Goal: Task Accomplishment & Management: Complete application form

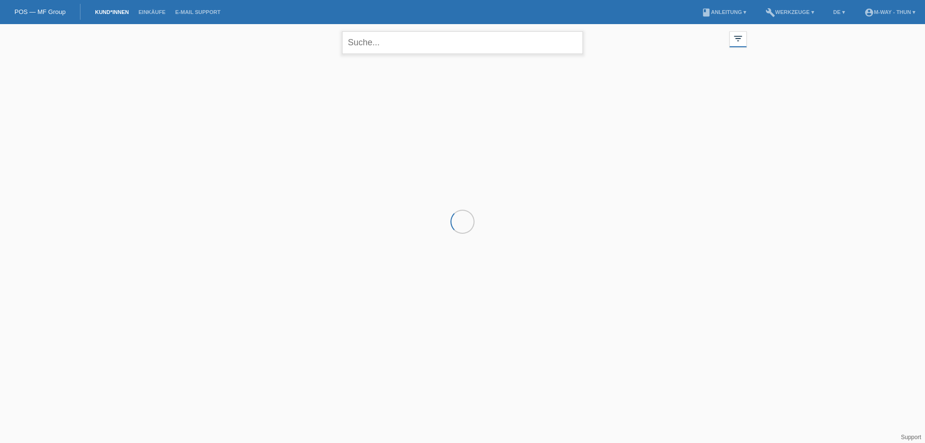
drag, startPoint x: 0, startPoint y: 0, endPoint x: 381, endPoint y: 38, distance: 382.8
click at [381, 38] on input "text" at bounding box center [462, 42] width 241 height 23
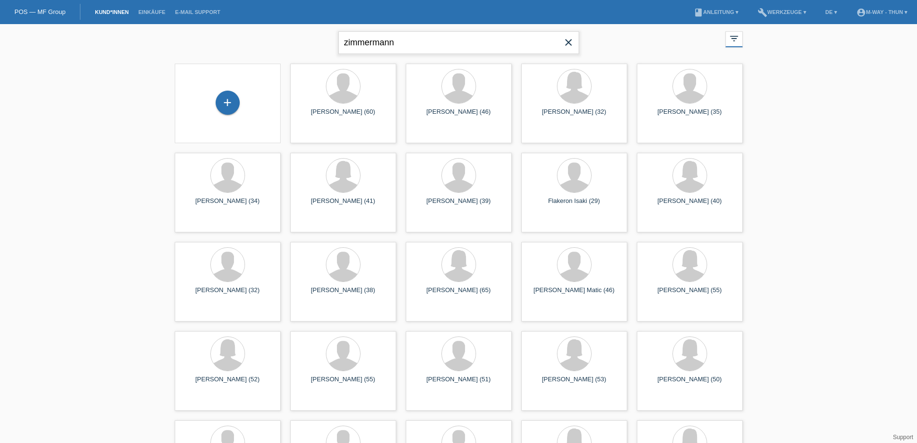
type input "zimmermann"
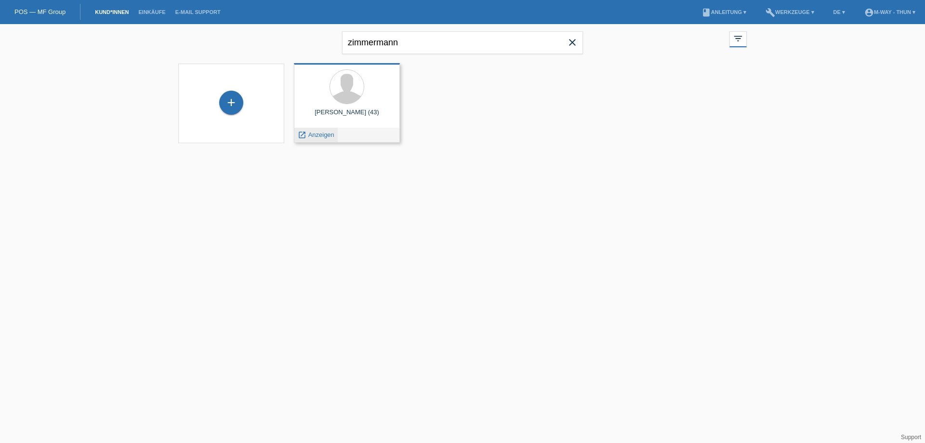
click at [325, 137] on span "Anzeigen" at bounding box center [321, 134] width 26 height 7
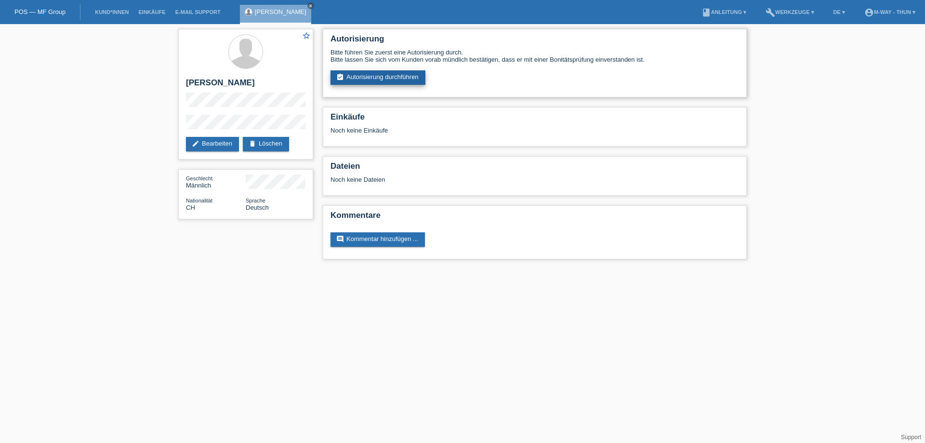
click at [347, 82] on link "assignment_turned_in Autorisierung durchführen" at bounding box center [377, 77] width 95 height 14
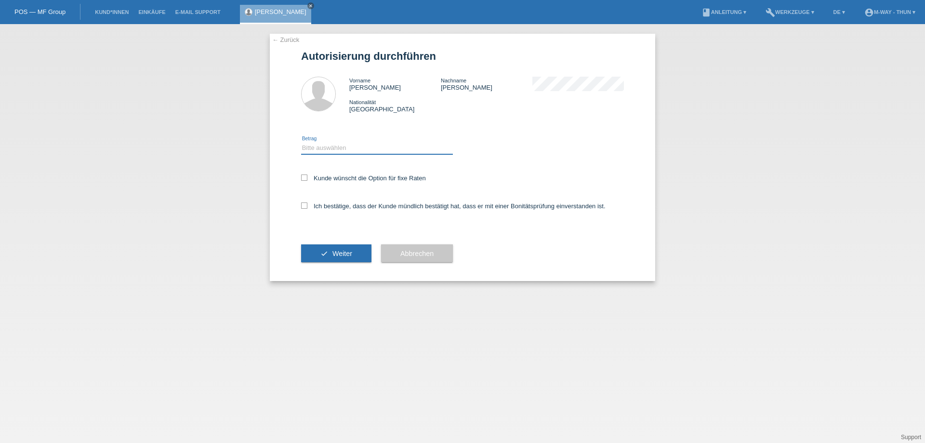
click at [343, 145] on select "Bitte auswählen CHF 1.00 - CHF 499.00 CHF 500.00 - CHF 1'999.00 CHF 2'000.00 - …" at bounding box center [377, 148] width 152 height 12
select select "3"
click at [301, 142] on select "Bitte auswählen CHF 1.00 - CHF 499.00 CHF 500.00 - CHF 1'999.00 CHF 2'000.00 - …" at bounding box center [377, 148] width 152 height 12
click at [343, 176] on label "Kunde wünscht die Option für fixe Raten" at bounding box center [363, 177] width 125 height 7
click at [307, 176] on input "Kunde wünscht die Option für fixe Raten" at bounding box center [304, 177] width 6 height 6
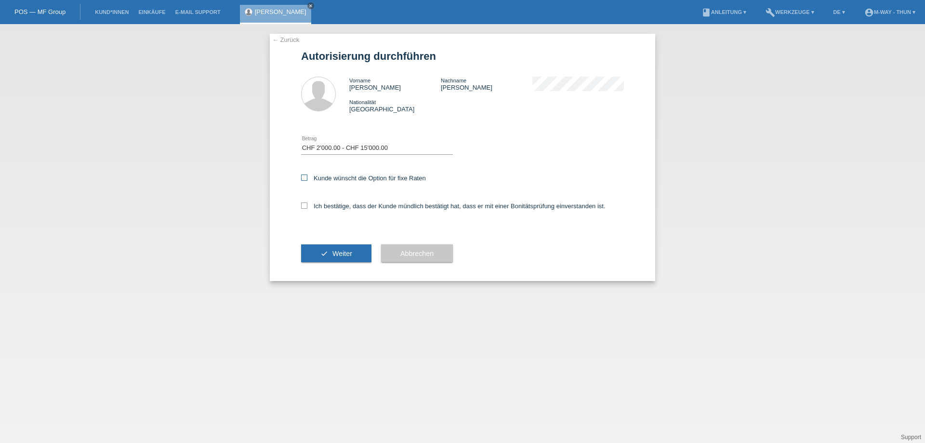
checkbox input "true"
click at [349, 207] on label "Ich bestätige, dass der Kunde mündlich bestätigt hat, dass er mit einer Bonität…" at bounding box center [453, 205] width 304 height 7
click at [307, 207] on input "Ich bestätige, dass der Kunde mündlich bestätigt hat, dass er mit einer Bonität…" at bounding box center [304, 205] width 6 height 6
checkbox input "true"
click at [344, 256] on span "Weiter" at bounding box center [342, 253] width 20 height 8
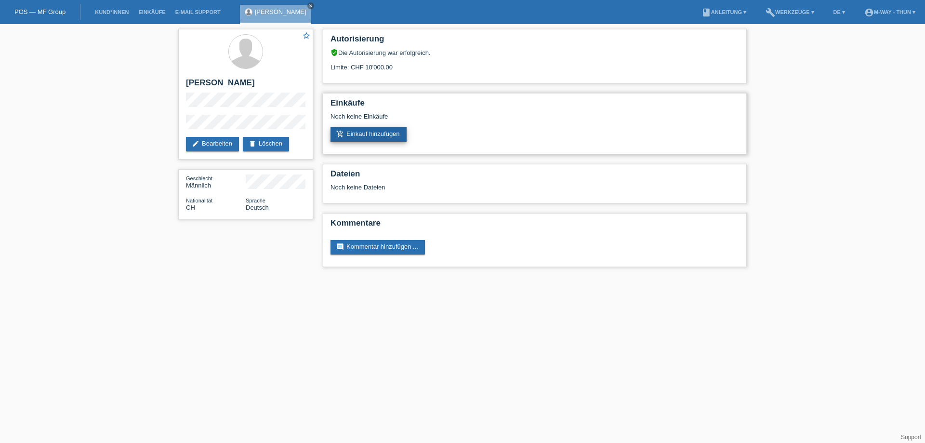
click at [351, 129] on link "add_shopping_cart Einkauf hinzufügen" at bounding box center [368, 134] width 76 height 14
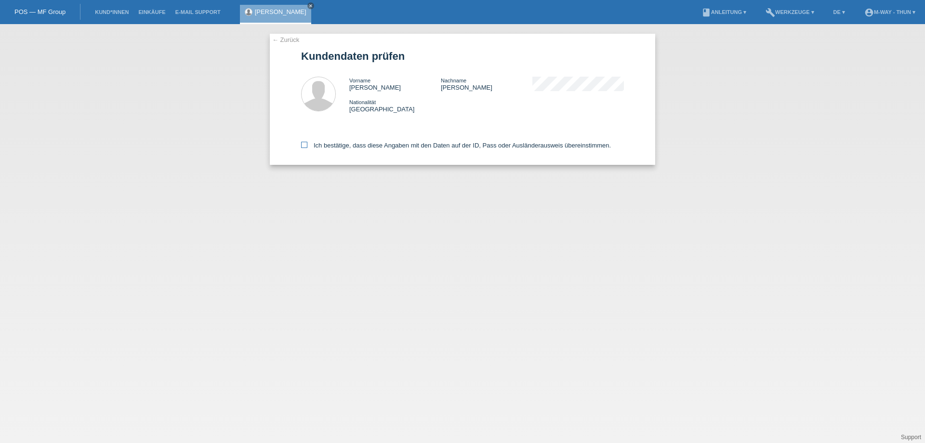
click at [338, 146] on label "Ich bestätige, dass diese Angaben mit den Daten auf der ID, Pass oder Ausländer…" at bounding box center [456, 145] width 310 height 7
click at [307, 146] on input "Ich bestätige, dass diese Angaben mit den Daten auf der ID, Pass oder Ausländer…" at bounding box center [304, 145] width 6 height 6
checkbox input "true"
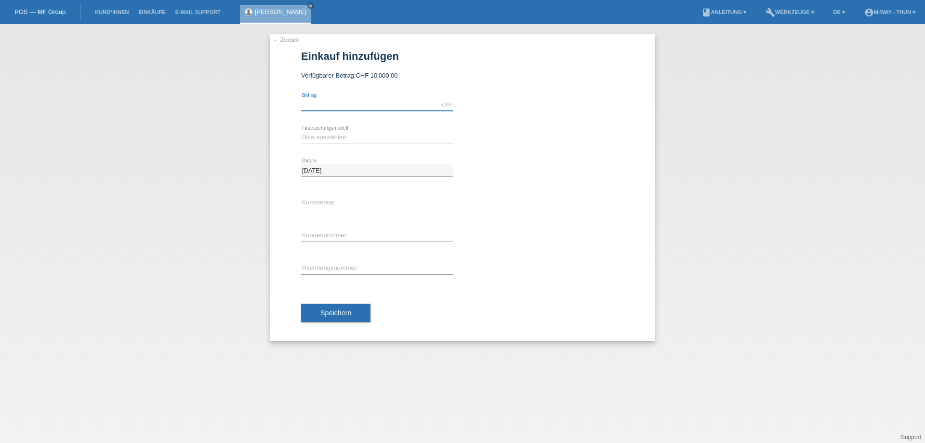
click at [337, 106] on input "text" at bounding box center [377, 105] width 152 height 12
type input "4080.00"
click at [370, 139] on select "Bitte auswählen Fixe Raten Kauf auf Rechnung mit Teilzahlungsoption" at bounding box center [377, 137] width 152 height 12
click at [301, 131] on select "Bitte auswählen Fixe Raten Kauf auf Rechnung mit Teilzahlungsoption" at bounding box center [377, 137] width 152 height 12
drag, startPoint x: 350, startPoint y: 137, endPoint x: 343, endPoint y: 143, distance: 9.0
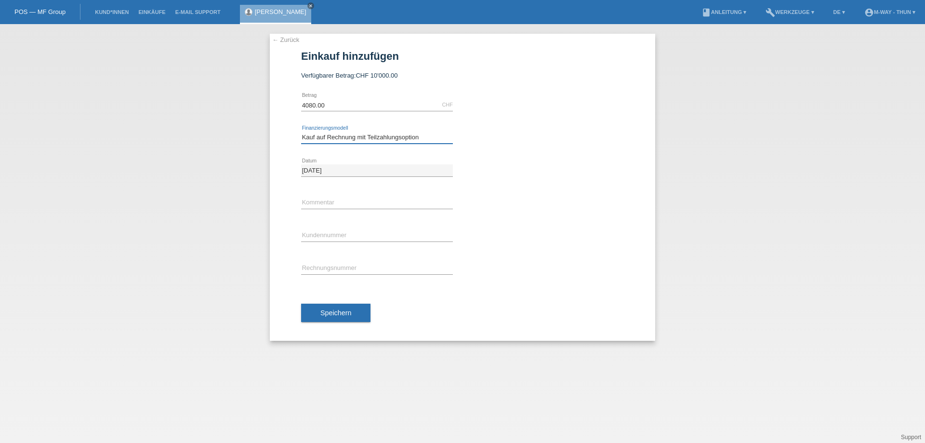
click at [350, 137] on select "Bitte auswählen Fixe Raten Kauf auf Rechnung mit Teilzahlungsoption" at bounding box center [377, 137] width 152 height 12
select select "77"
click at [301, 131] on select "Bitte auswählen Fixe Raten Kauf auf Rechnung mit Teilzahlungsoption" at bounding box center [377, 137] width 152 height 12
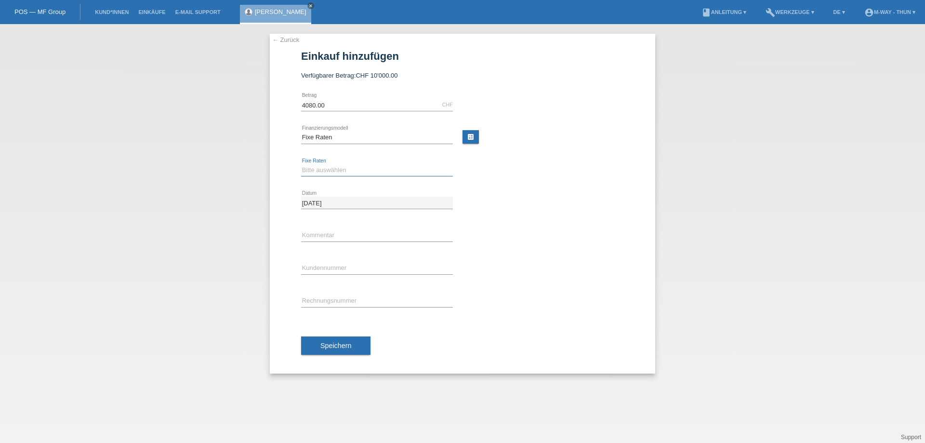
click at [335, 171] on select "Bitte auswählen 4 Raten 5 Raten 6 Raten 7 Raten 8 Raten 9 Raten 10 Raten 11 Rat…" at bounding box center [377, 170] width 152 height 12
select select "202"
click at [301, 164] on select "Bitte auswählen 4 Raten 5 Raten 6 Raten 7 Raten 8 Raten 9 Raten 10 Raten 11 Rat…" at bounding box center [377, 170] width 152 height 12
click at [333, 265] on input "text" at bounding box center [377, 268] width 152 height 12
type input "K105935"
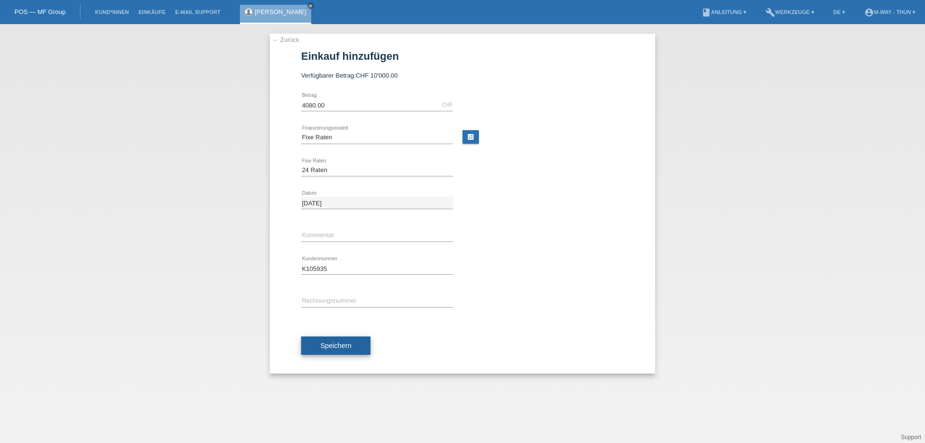
click at [351, 343] on span "Speichern" at bounding box center [335, 345] width 31 height 8
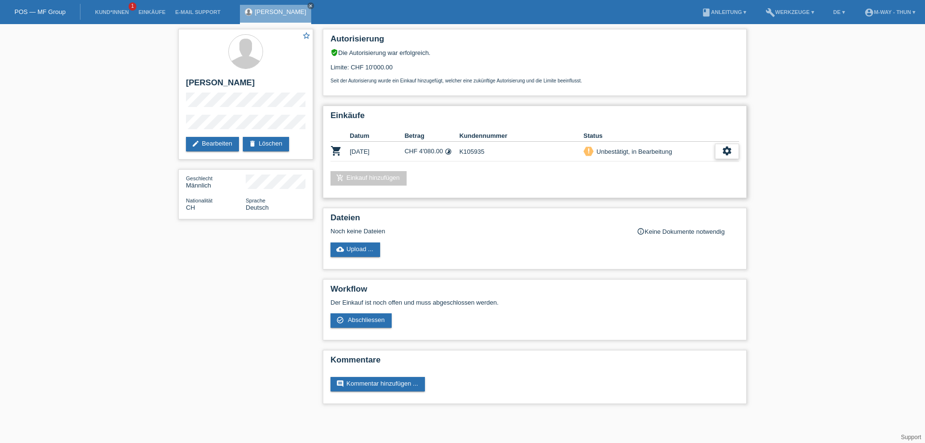
click at [729, 157] on div "settings" at bounding box center [727, 151] width 24 height 15
click at [651, 196] on span "Abschliessen" at bounding box center [650, 195] width 40 height 12
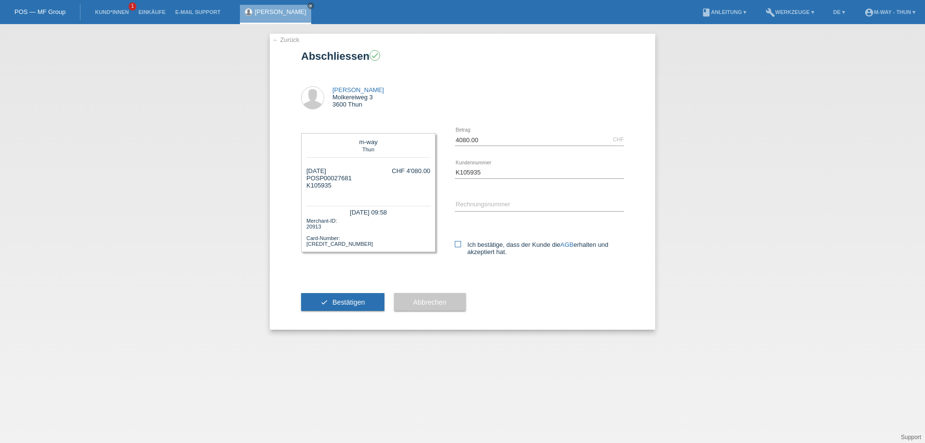
click at [495, 243] on label "Ich bestätige, dass der Kunde die AGB erhalten und akzeptiert hat." at bounding box center [539, 248] width 169 height 14
click at [461, 243] on input "Ich bestätige, dass der Kunde die AGB erhalten und akzeptiert hat." at bounding box center [458, 244] width 6 height 6
checkbox input "true"
click at [333, 295] on button "check Bestätigen" at bounding box center [342, 302] width 83 height 18
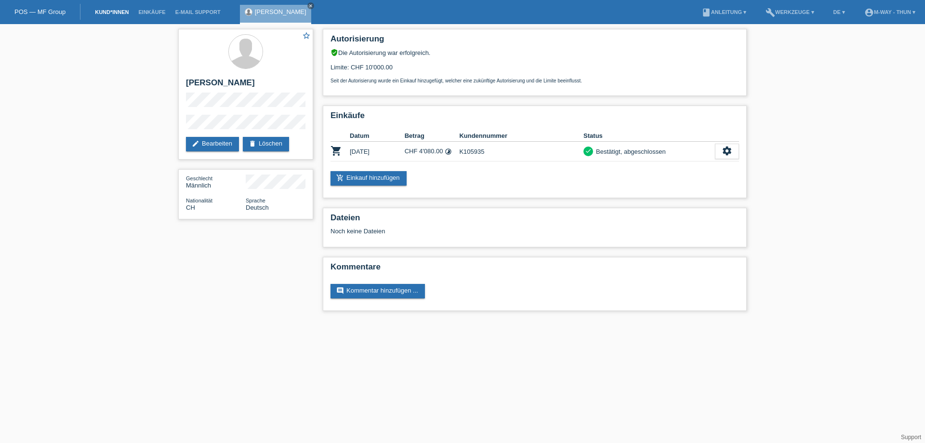
click at [122, 10] on link "Kund*innen" at bounding box center [111, 12] width 43 height 6
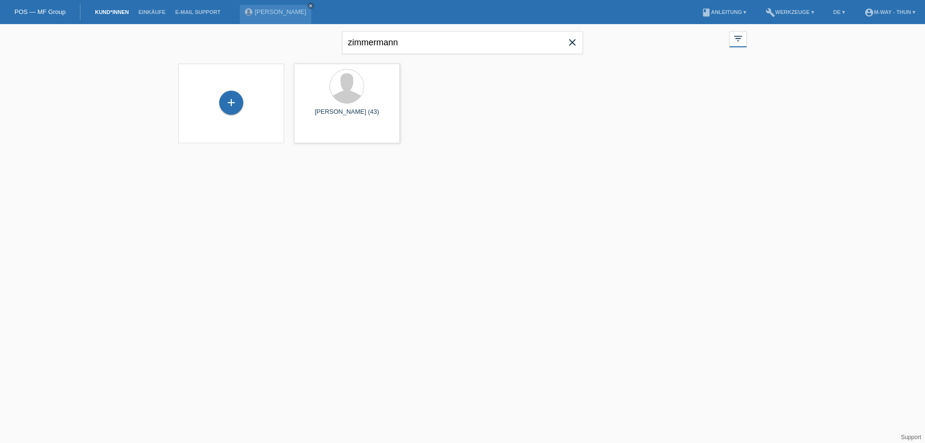
click at [572, 43] on icon "close" at bounding box center [572, 43] width 12 height 12
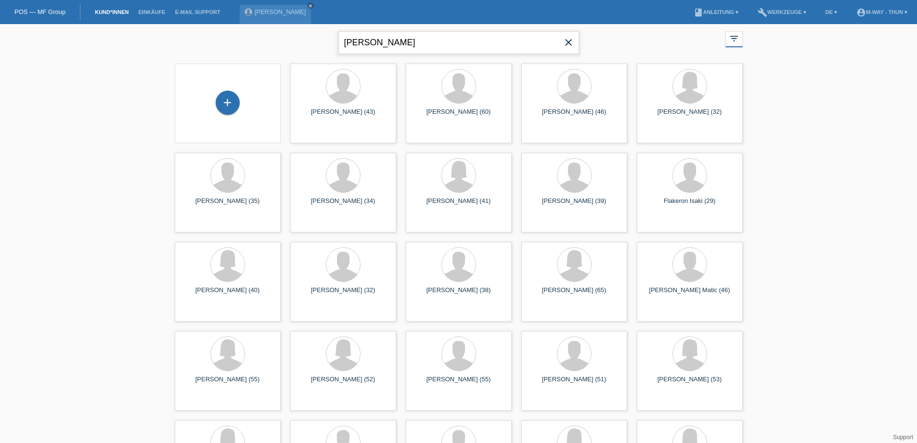
type input "[PERSON_NAME]"
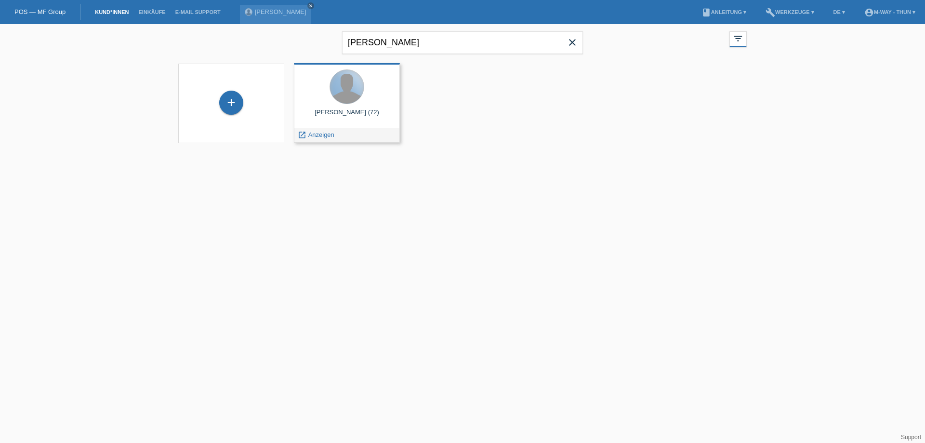
click at [352, 94] on div at bounding box center [347, 87] width 34 height 34
click at [375, 100] on div at bounding box center [346, 87] width 91 height 36
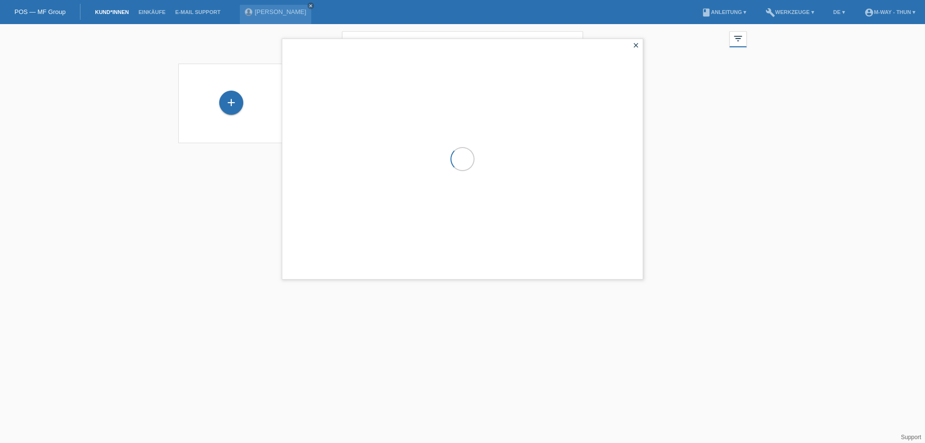
click at [375, 100] on div at bounding box center [462, 159] width 360 height 240
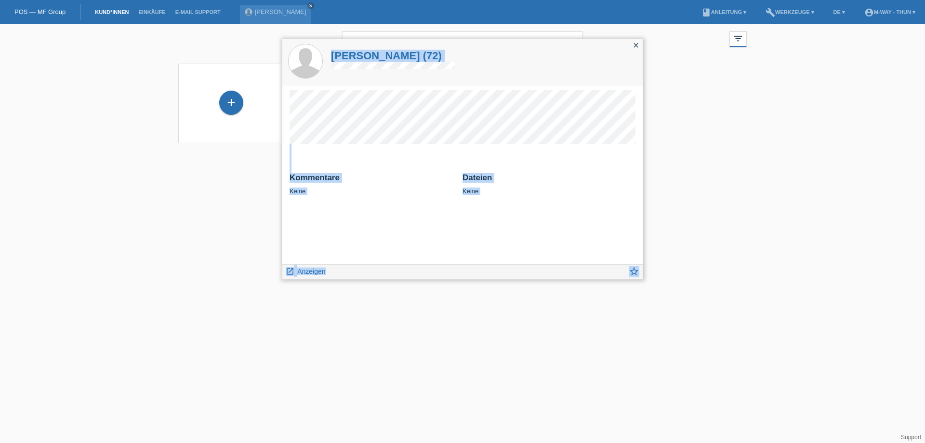
click at [497, 177] on h2 "Dateien" at bounding box center [548, 180] width 173 height 14
click at [316, 272] on span "Anzeigen" at bounding box center [311, 271] width 28 height 8
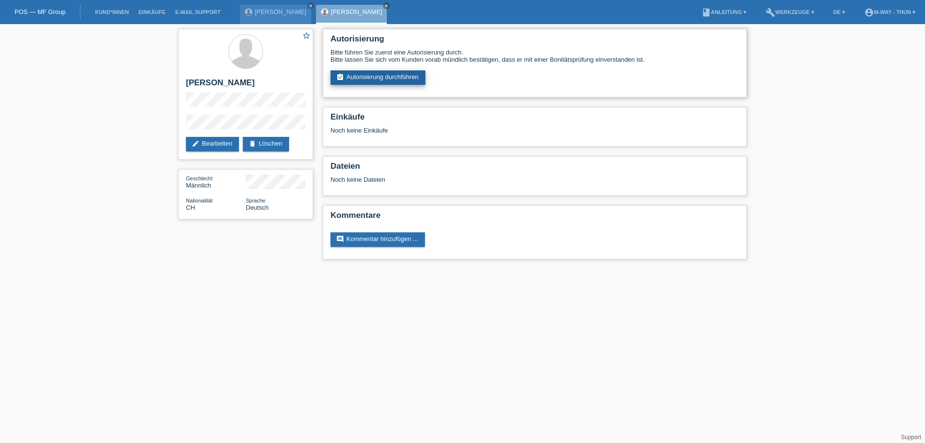
click at [358, 77] on link "assignment_turned_in Autorisierung durchführen" at bounding box center [377, 77] width 95 height 14
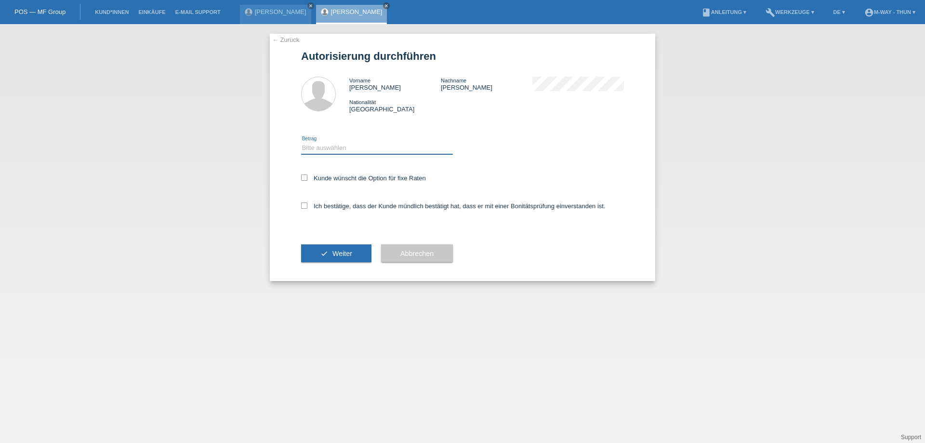
drag, startPoint x: 314, startPoint y: 146, endPoint x: 314, endPoint y: 153, distance: 6.7
click at [314, 146] on select "Bitte auswählen CHF 1.00 - CHF 499.00 CHF 500.00 - CHF 1'999.00 CHF 2'000.00 - …" at bounding box center [377, 148] width 152 height 12
select select "3"
click at [301, 142] on select "Bitte auswählen CHF 1.00 - CHF 499.00 CHF 500.00 - CHF 1'999.00 CHF 2'000.00 - …" at bounding box center [377, 148] width 152 height 12
click at [330, 177] on label "Kunde wünscht die Option für fixe Raten" at bounding box center [363, 177] width 125 height 7
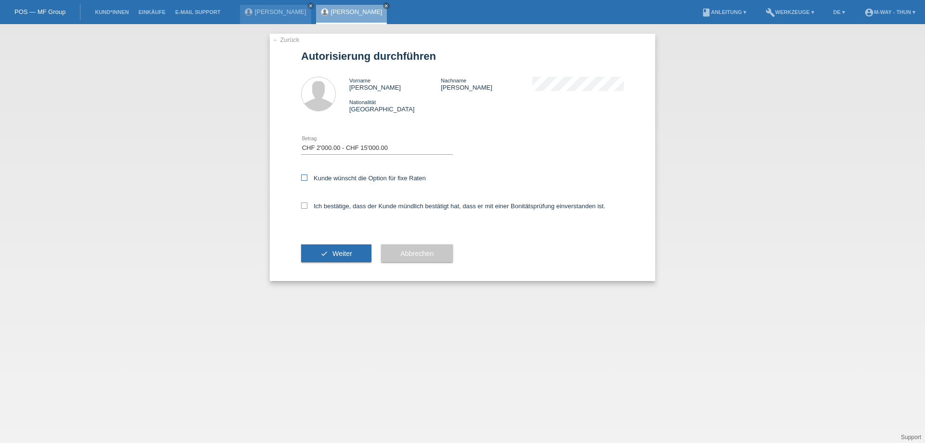
click at [307, 177] on input "Kunde wünscht die Option für fixe Raten" at bounding box center [304, 177] width 6 height 6
checkbox input "true"
click at [330, 204] on label "Ich bestätige, dass der Kunde mündlich bestätigt hat, dass er mit einer Bonität…" at bounding box center [453, 205] width 304 height 7
click at [307, 204] on input "Ich bestätige, dass der Kunde mündlich bestätigt hat, dass er mit einer Bonität…" at bounding box center [304, 205] width 6 height 6
checkbox input "true"
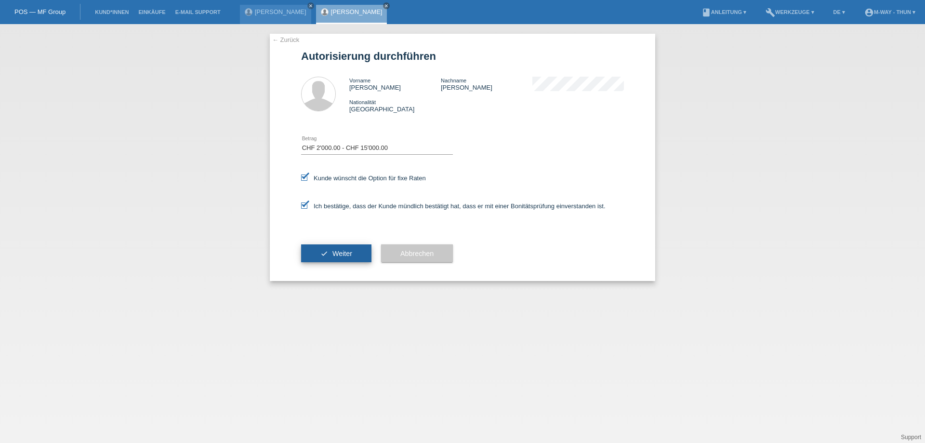
click at [346, 253] on span "Weiter" at bounding box center [342, 253] width 20 height 8
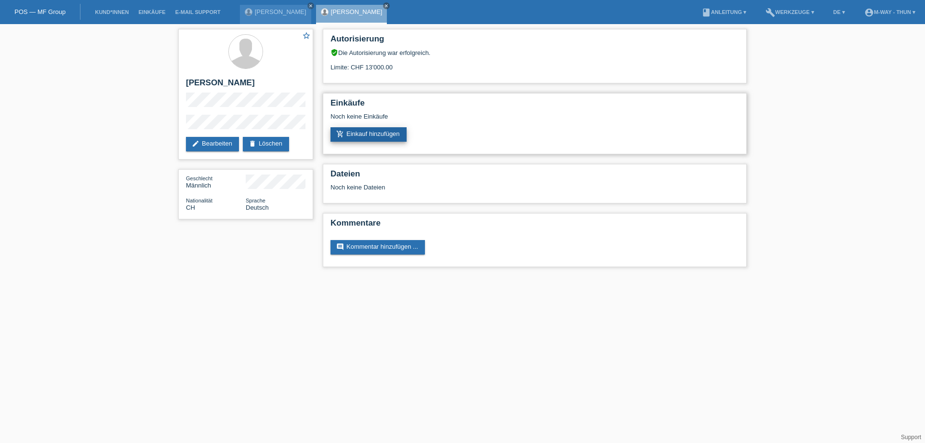
click at [378, 139] on link "add_shopping_cart Einkauf hinzufügen" at bounding box center [368, 134] width 76 height 14
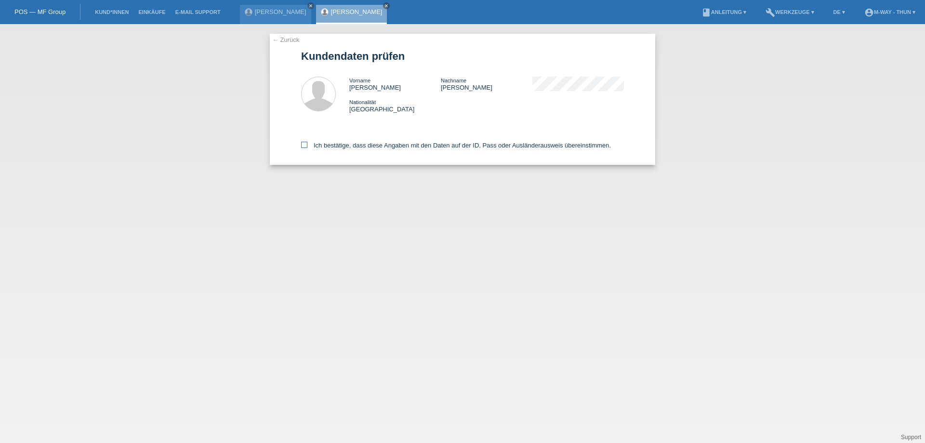
click at [339, 144] on label "Ich bestätige, dass diese Angaben mit den Daten auf der ID, Pass oder Ausländer…" at bounding box center [456, 145] width 310 height 7
click at [307, 144] on input "Ich bestätige, dass diese Angaben mit den Daten auf der ID, Pass oder Ausländer…" at bounding box center [304, 145] width 6 height 6
checkbox input "true"
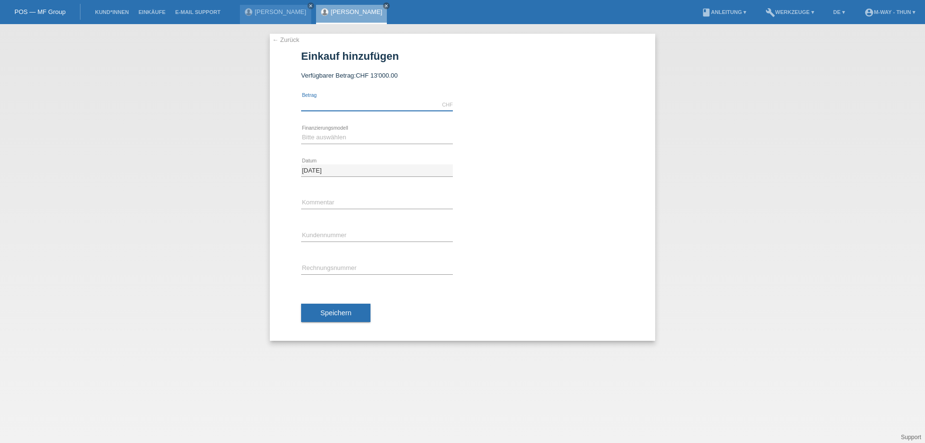
click at [350, 101] on input "text" at bounding box center [377, 105] width 152 height 12
type input "2460.10"
click at [313, 142] on select "Bitte auswählen Fixe Raten Kauf auf Rechnung mit Teilzahlungsoption" at bounding box center [377, 137] width 152 height 12
select select "77"
click at [301, 131] on select "Bitte auswählen Fixe Raten Kauf auf Rechnung mit Teilzahlungsoption" at bounding box center [377, 137] width 152 height 12
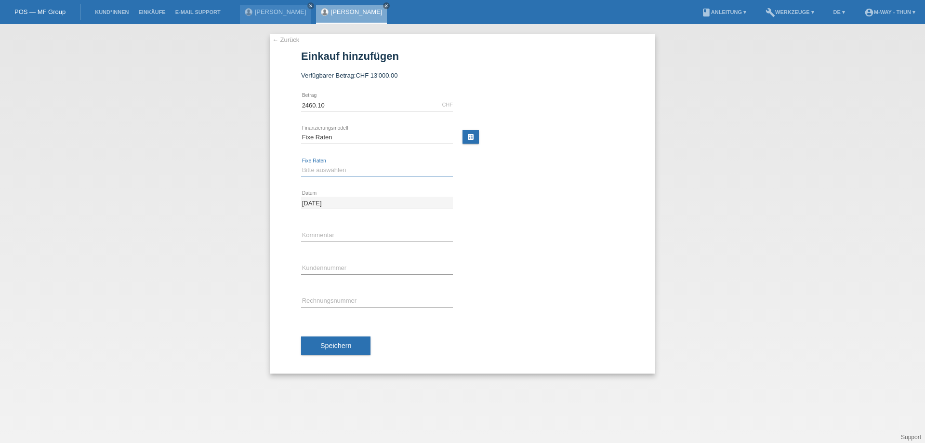
click at [329, 174] on select "Bitte auswählen 4 Raten 5 Raten 6 Raten 7 Raten 8 Raten 9 Raten 10 Raten 11 Rat…" at bounding box center [377, 170] width 152 height 12
select select "202"
click at [301, 164] on select "Bitte auswählen 4 Raten 5 Raten 6 Raten 7 Raten 8 Raten 9 Raten 10 Raten 11 Rat…" at bounding box center [377, 170] width 152 height 12
click at [348, 271] on input "text" at bounding box center [377, 268] width 152 height 12
type input "K105944"
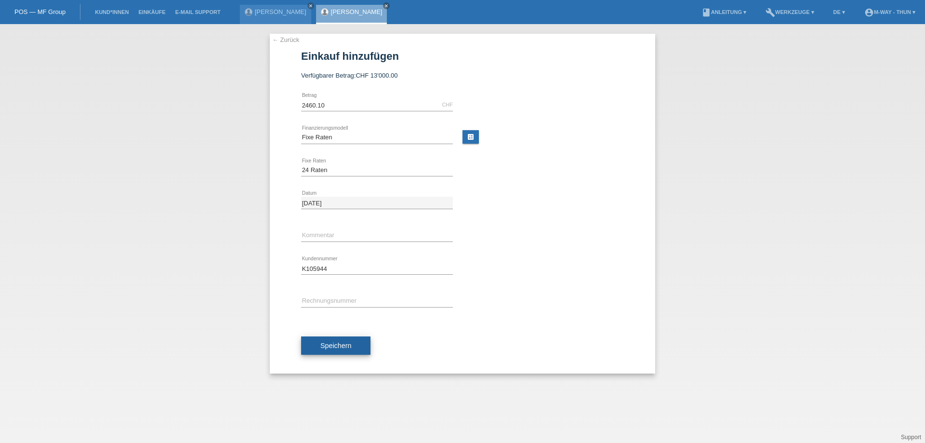
click at [343, 338] on button "Speichern" at bounding box center [335, 345] width 69 height 18
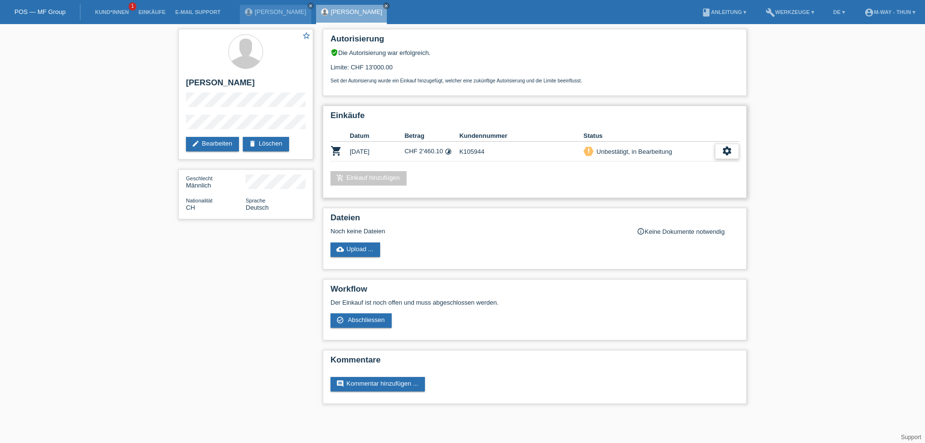
click at [729, 149] on icon "settings" at bounding box center [726, 150] width 11 height 11
click at [626, 195] on icon "check_circle_outline" at bounding box center [624, 195] width 10 height 10
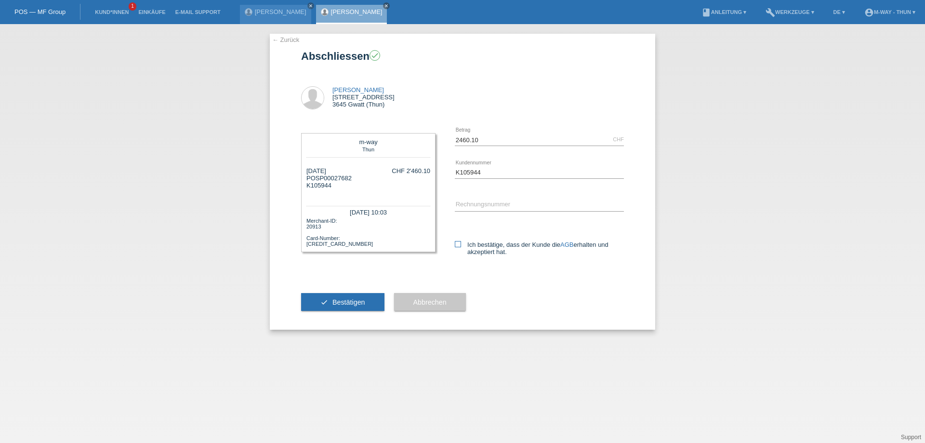
click at [486, 244] on label "Ich bestätige, dass der Kunde die AGB erhalten und akzeptiert hat." at bounding box center [539, 248] width 169 height 14
click at [461, 244] on input "Ich bestätige, dass der Kunde die AGB erhalten und akzeptiert hat." at bounding box center [458, 244] width 6 height 6
checkbox input "true"
click at [358, 302] on span "Bestätigen" at bounding box center [348, 302] width 33 height 8
